Goal: Ask a question

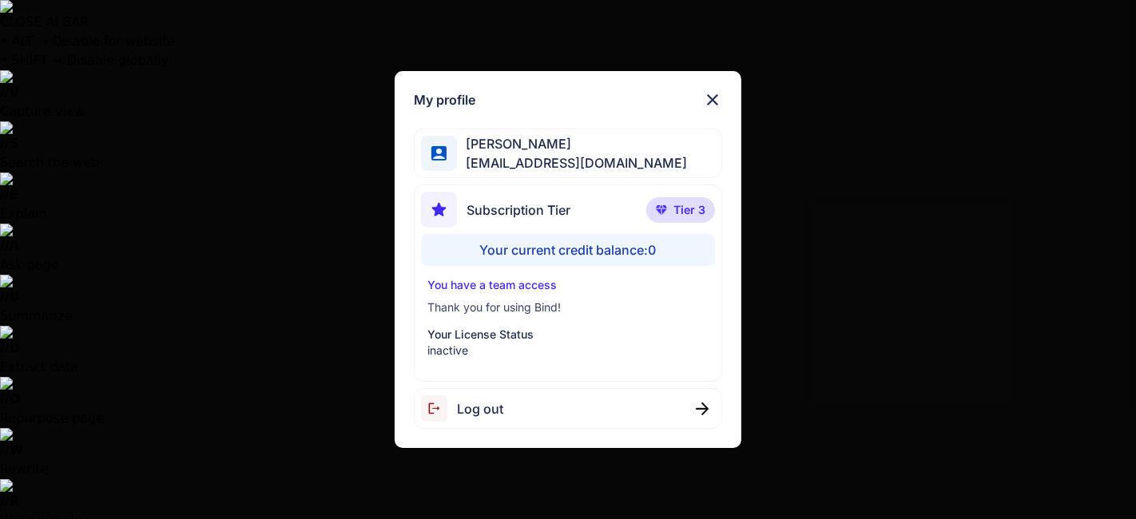
type textarea "x"
click at [199, 224] on div "My profile Ricardo Ceja Jr ricardoceja97@gmail.com Subscription Tier Tier 3 You…" at bounding box center [568, 259] width 1136 height 519
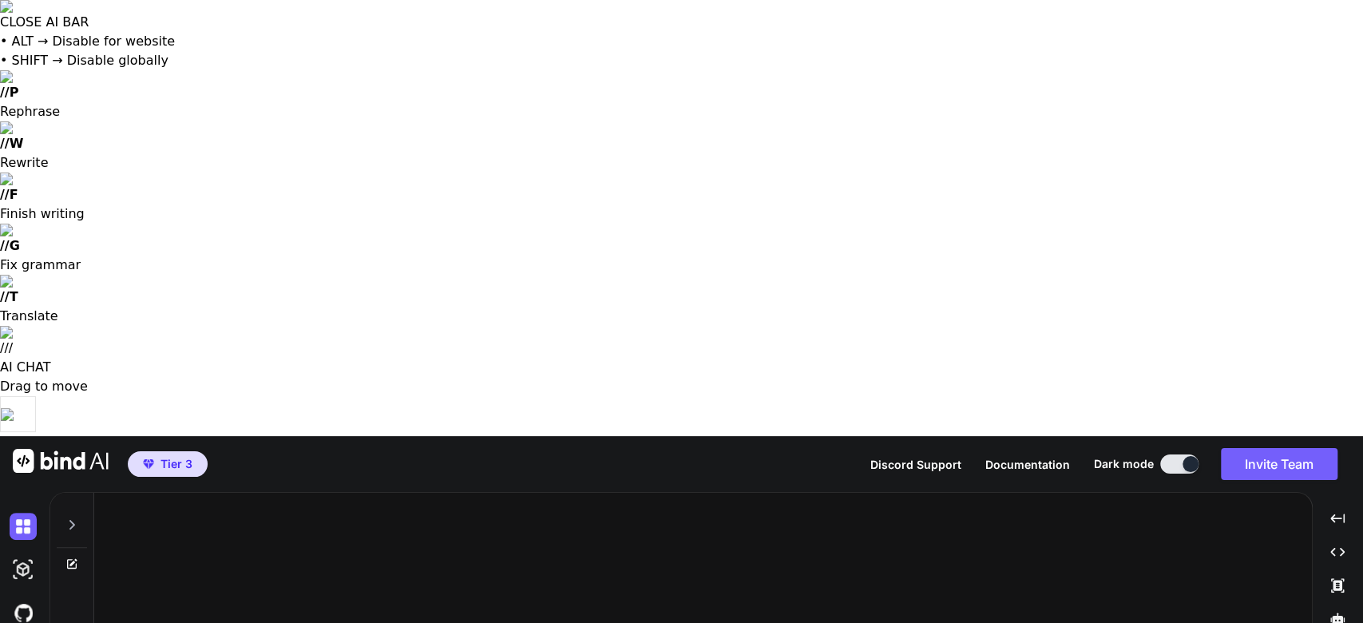
type textarea "x"
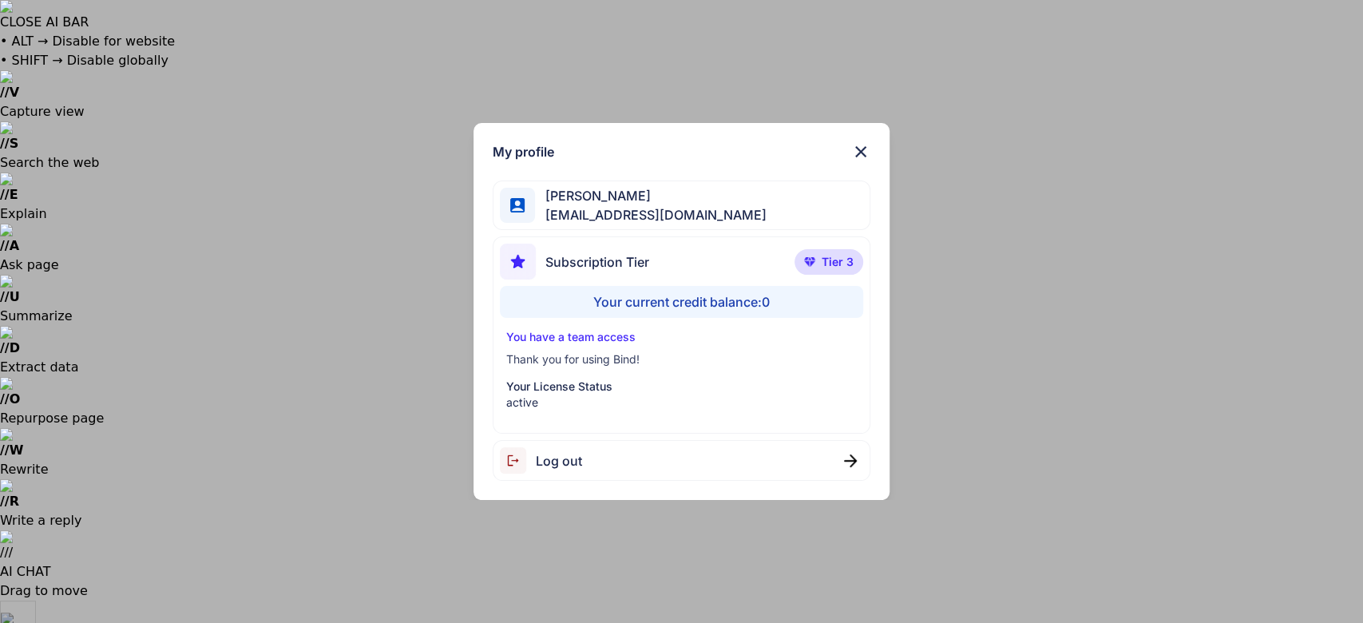
click at [756, 299] on div "Your current credit balance: 0" at bounding box center [682, 302] width 364 height 32
click at [859, 157] on img at bounding box center [860, 151] width 19 height 19
